Goal: Information Seeking & Learning: Learn about a topic

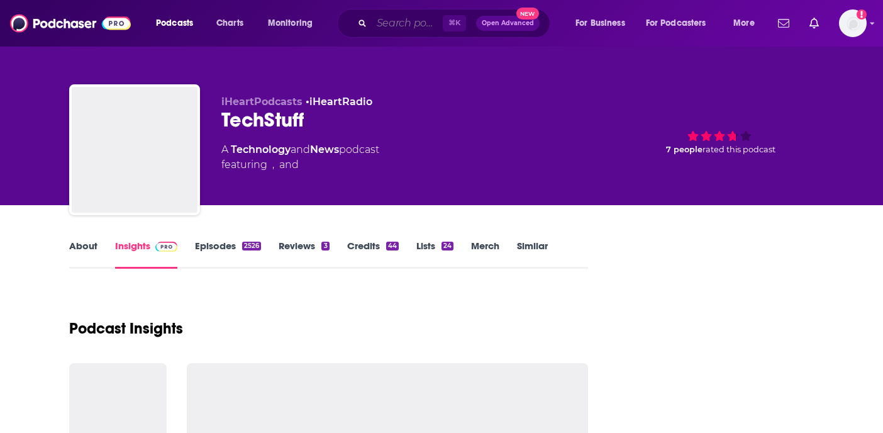
click at [384, 30] on input "Search podcasts, credits, & more..." at bounding box center [407, 23] width 71 height 20
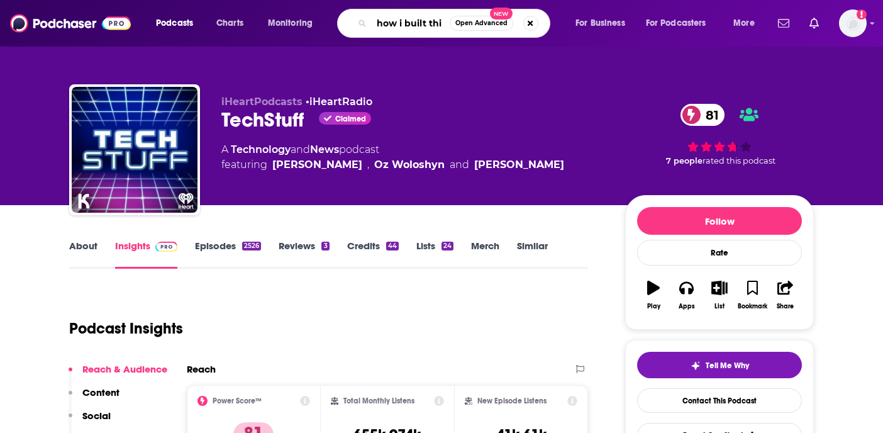
type input "how i built this"
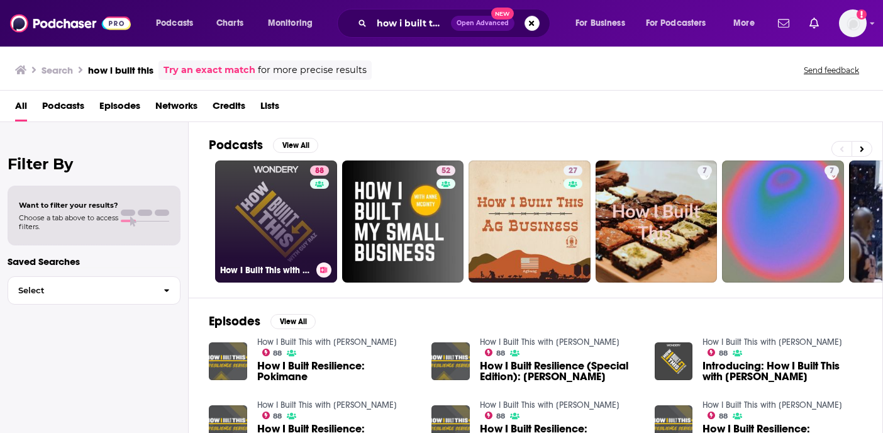
click at [294, 220] on link "88 How I Built This with [PERSON_NAME]" at bounding box center [276, 221] width 122 height 122
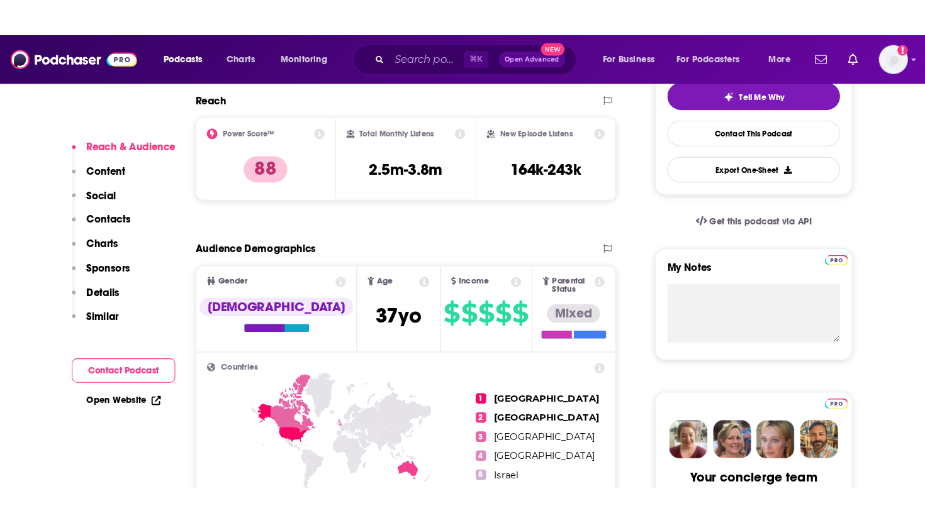
scroll to position [303, 0]
